Goal: Understand process/instructions

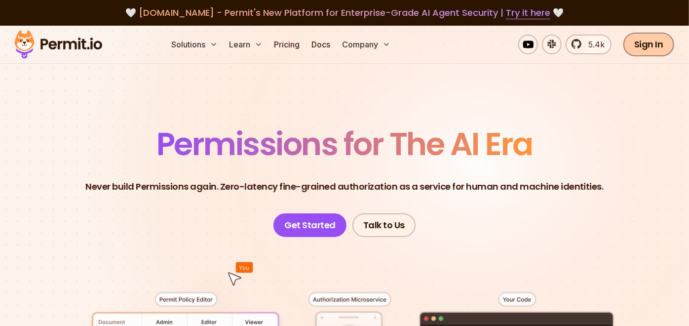
click at [665, 50] on link "Sign In" at bounding box center [648, 45] width 51 height 24
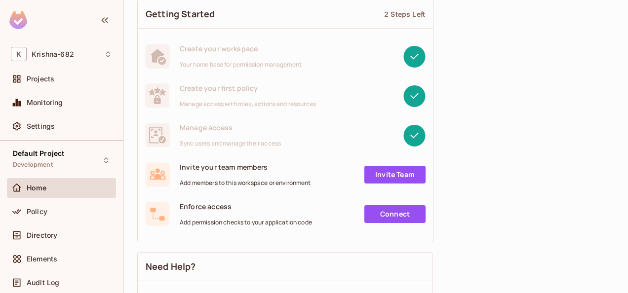
scroll to position [70, 0]
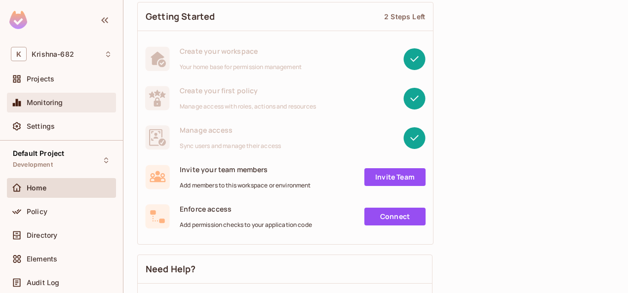
click at [57, 99] on span "Monitoring" at bounding box center [45, 103] width 37 height 8
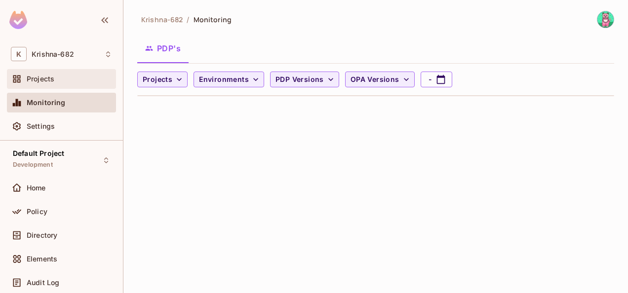
click at [66, 73] on div "Projects" at bounding box center [61, 79] width 101 height 12
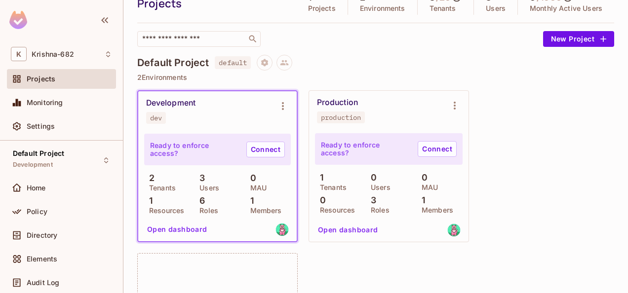
scroll to position [44, 0]
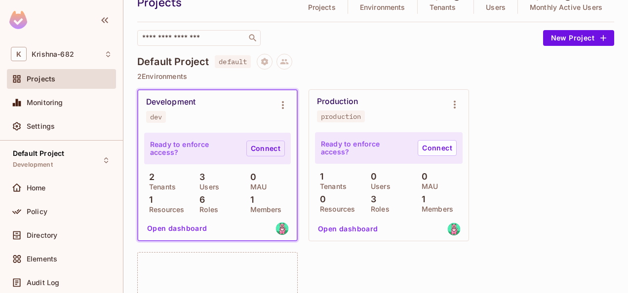
click at [271, 150] on link "Connect" at bounding box center [265, 149] width 38 height 16
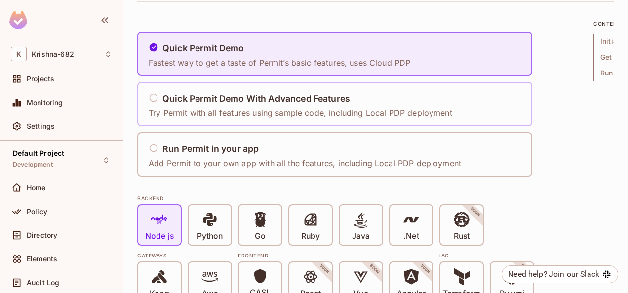
scroll to position [111, 0]
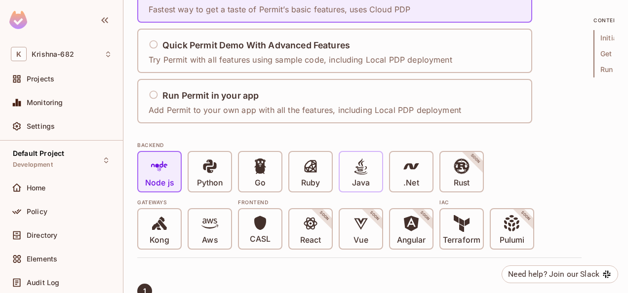
click at [366, 177] on span at bounding box center [360, 168] width 17 height 20
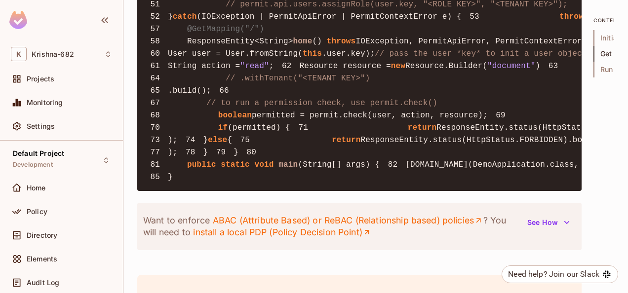
scroll to position [1078, 0]
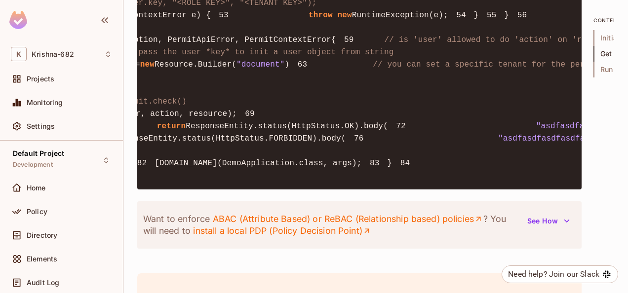
scroll to position [0, 256]
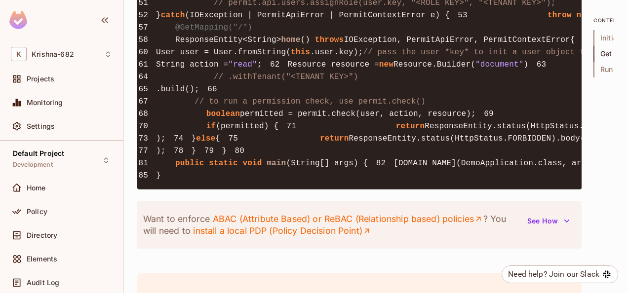
scroll to position [0, 0]
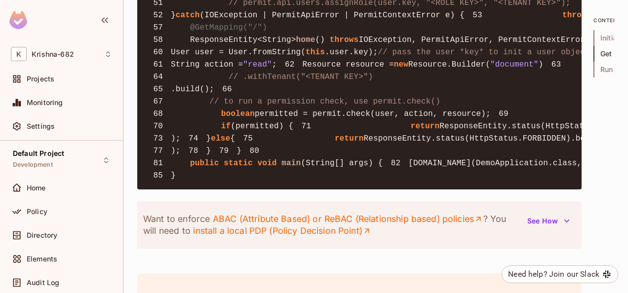
copy span "permit_key_CUN4HpnL96MazfoGBifgXz8pGrh5Rguoo93wYMxVELKP0TK1Tm5RdlsB36zXAdiJU1Kh…"
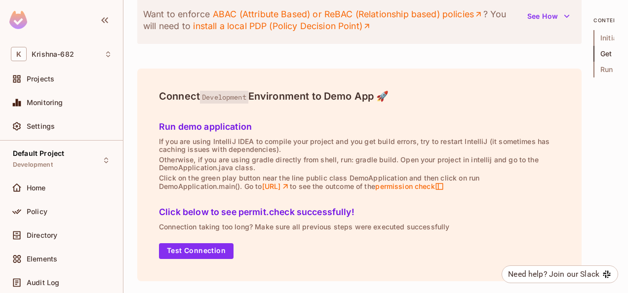
scroll to position [1275, 0]
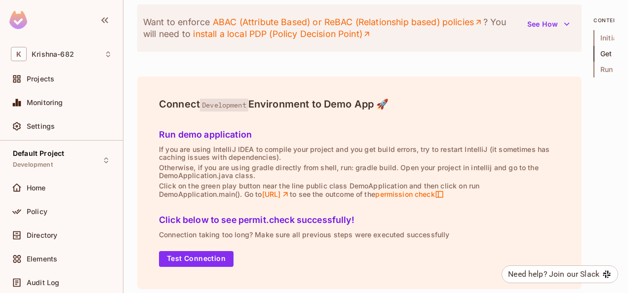
drag, startPoint x: 304, startPoint y: 89, endPoint x: 321, endPoint y: 170, distance: 83.4
copy code "permit.api.users.sync( 42 // the user "key" is any id that identifies the user …"
